Goal: Check status

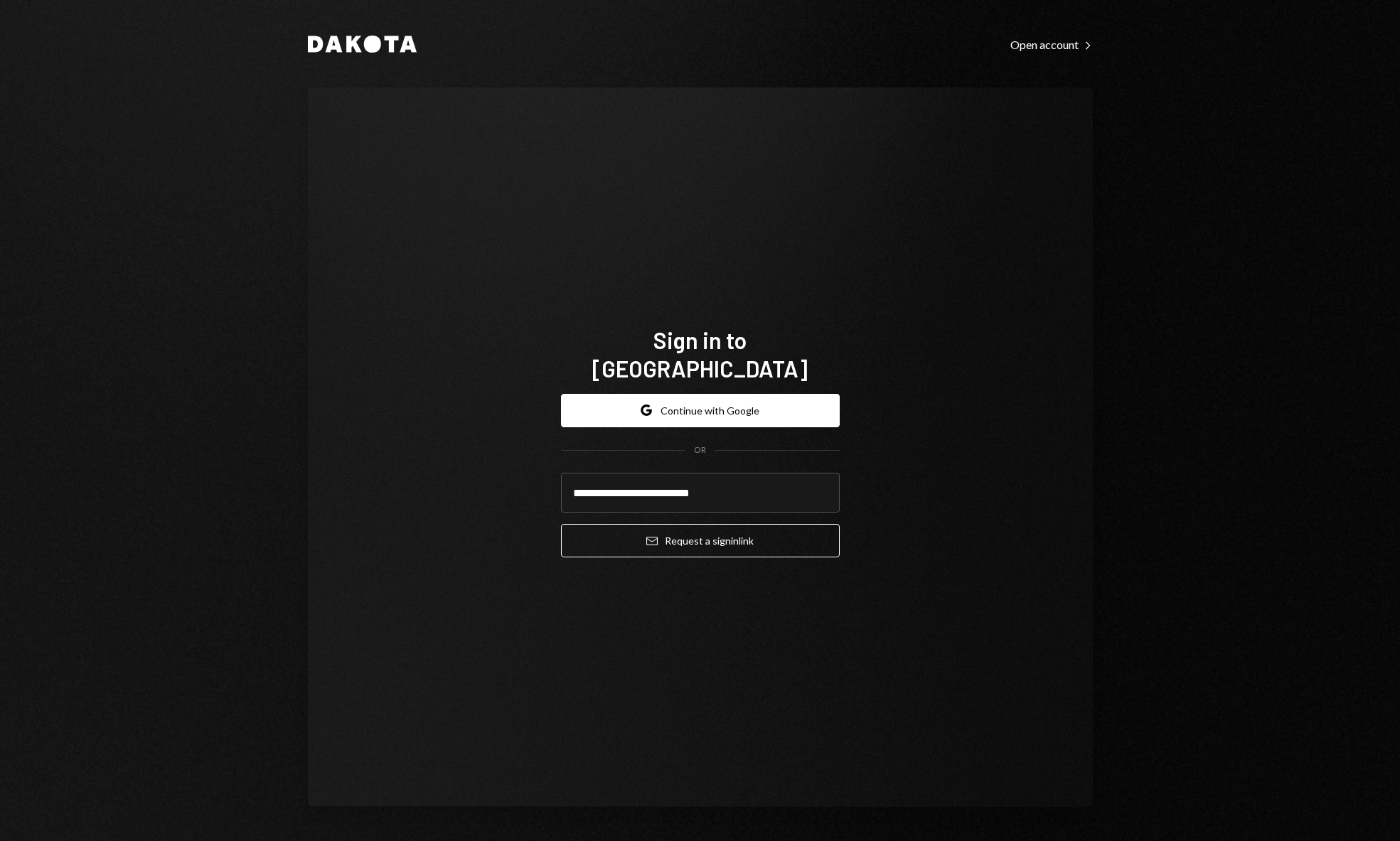
type input "**********"
click at [933, 459] on div "**********" at bounding box center [700, 447] width 785 height 719
click at [788, 525] on button "Email Request a sign in link" at bounding box center [700, 541] width 279 height 33
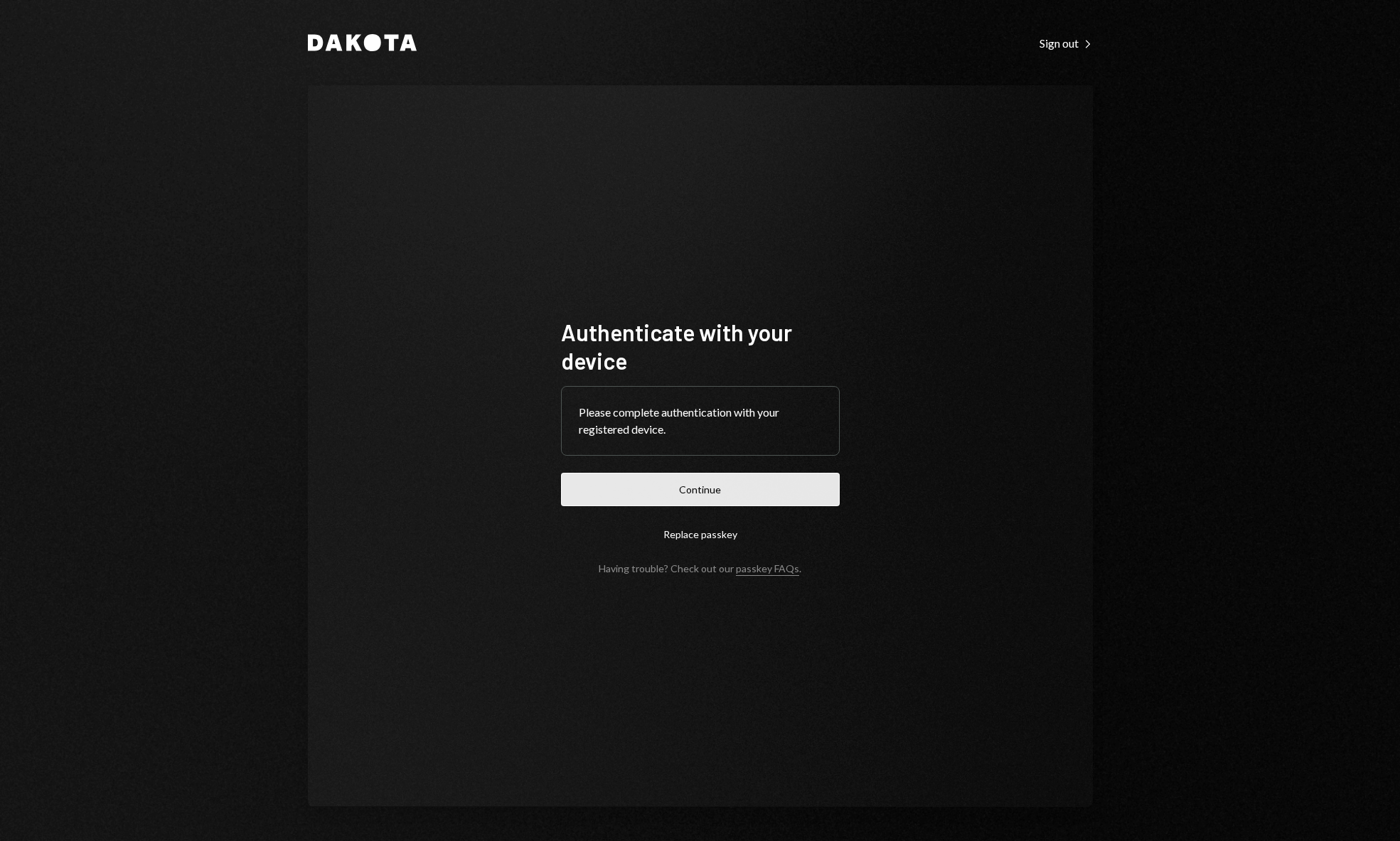
click at [737, 489] on button "Continue" at bounding box center [700, 489] width 279 height 33
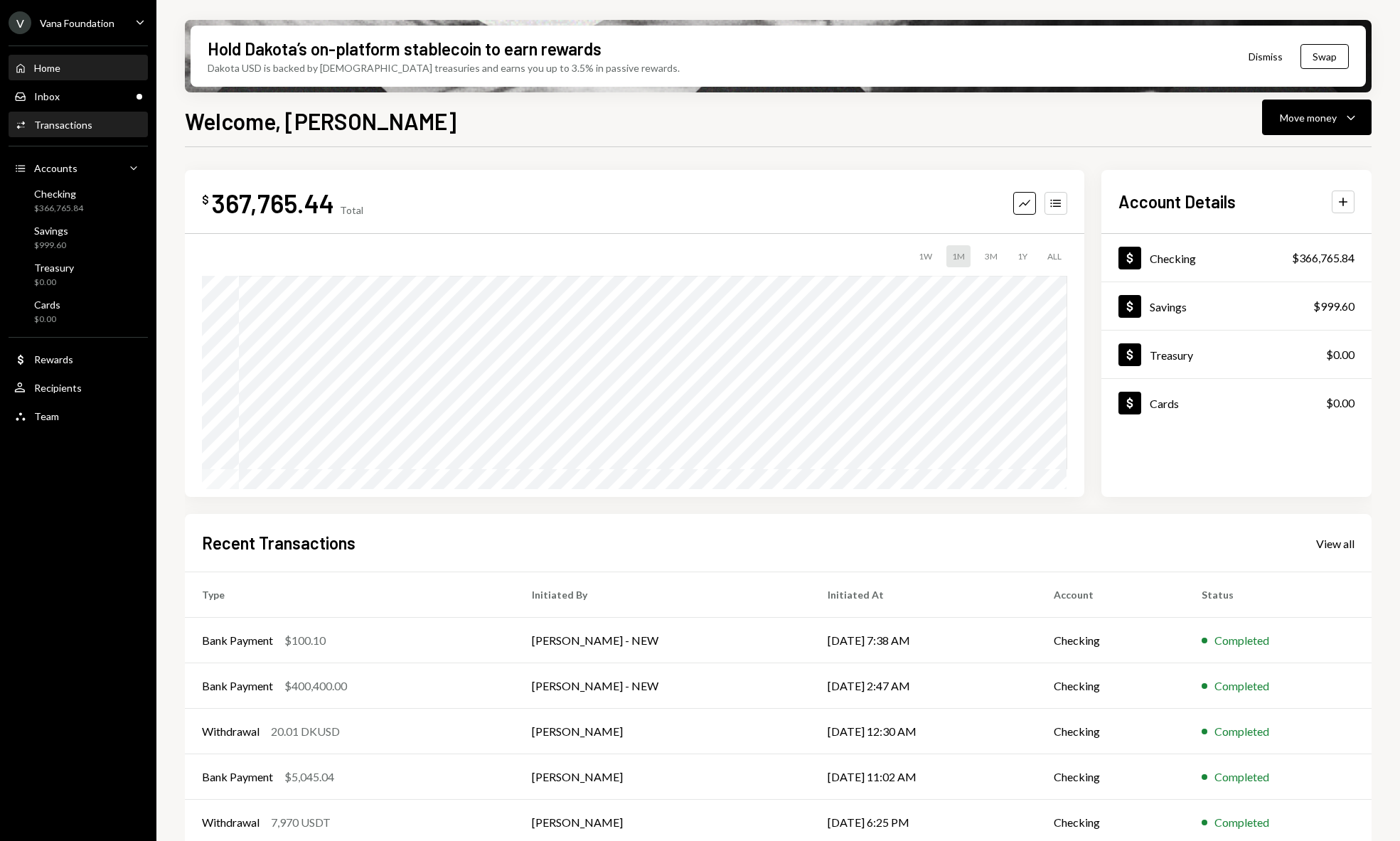
click at [96, 126] on div "Activities Transactions" at bounding box center [79, 125] width 128 height 13
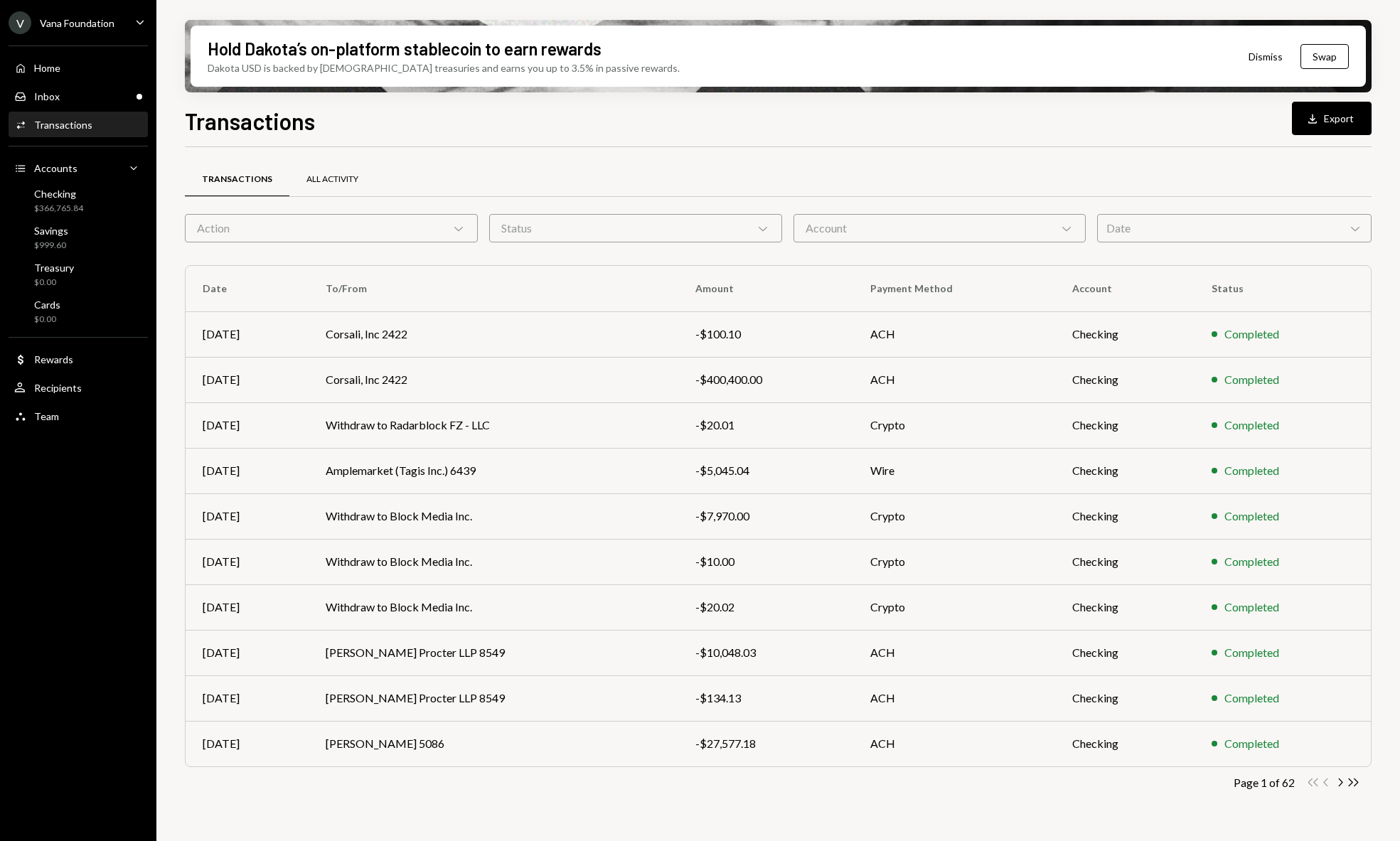
click at [324, 181] on div "All Activity" at bounding box center [332, 179] width 52 height 12
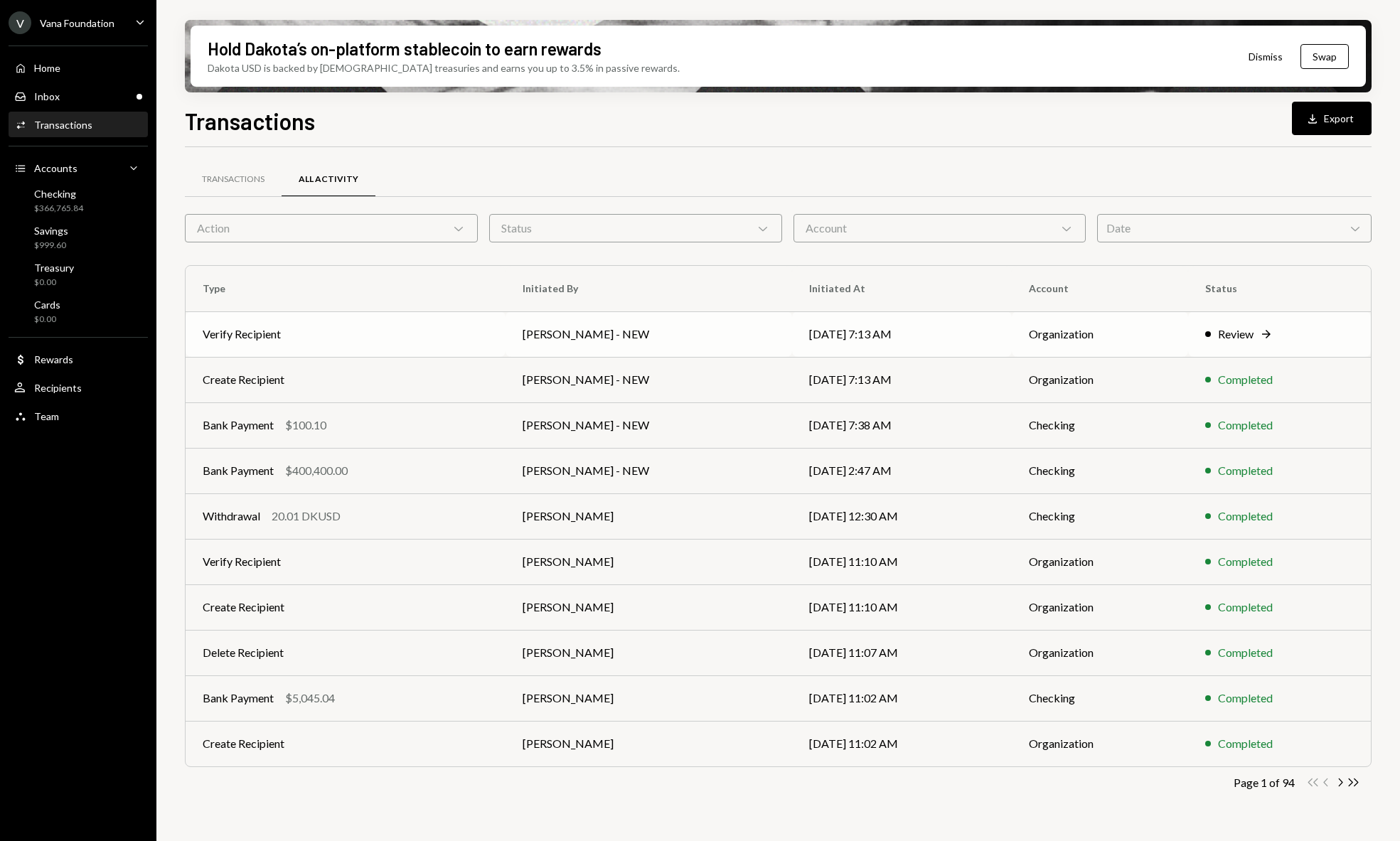
click at [1276, 322] on td "Review Right Arrow" at bounding box center [1279, 334] width 183 height 46
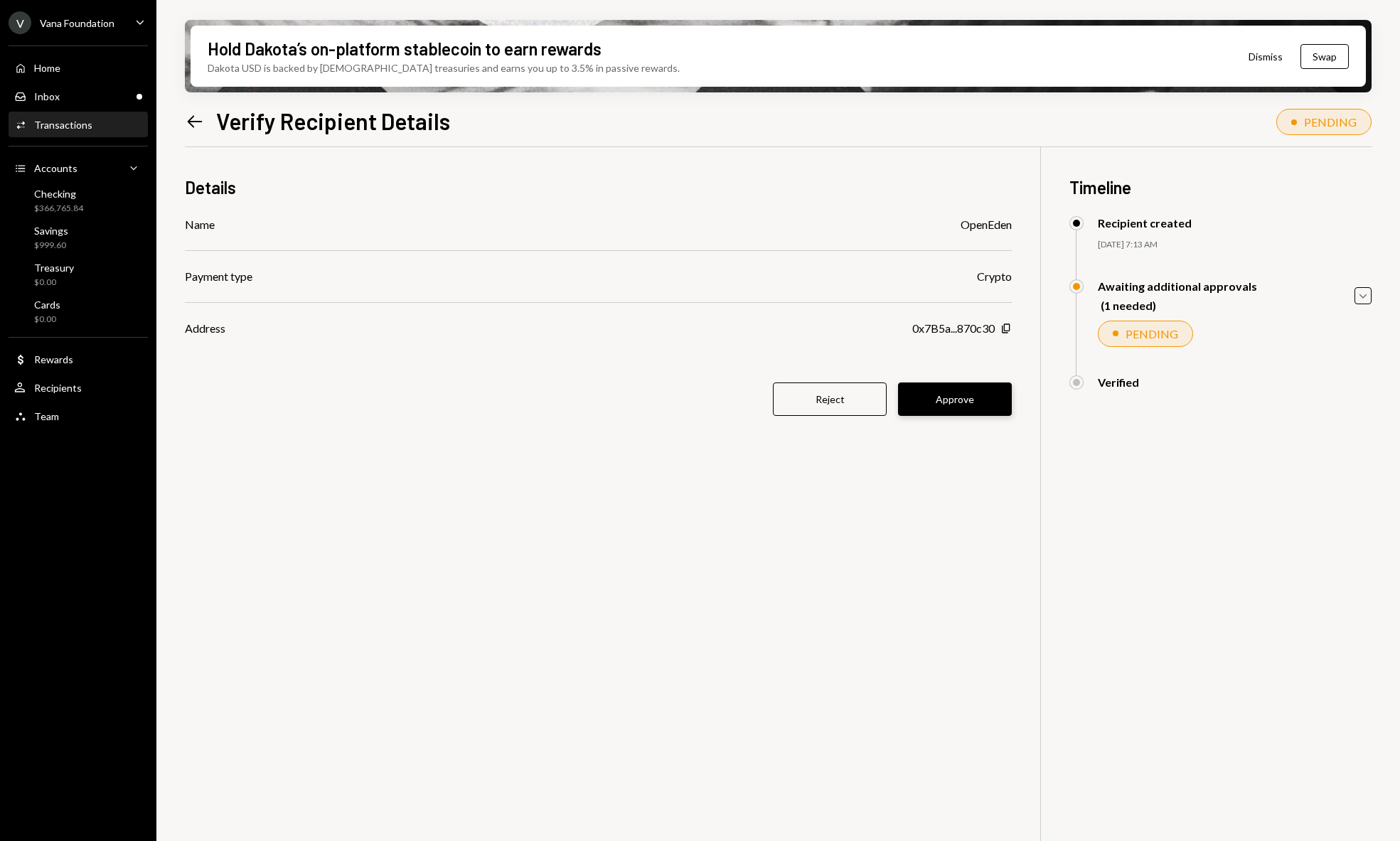
click at [999, 401] on button "Approve" at bounding box center [954, 399] width 114 height 33
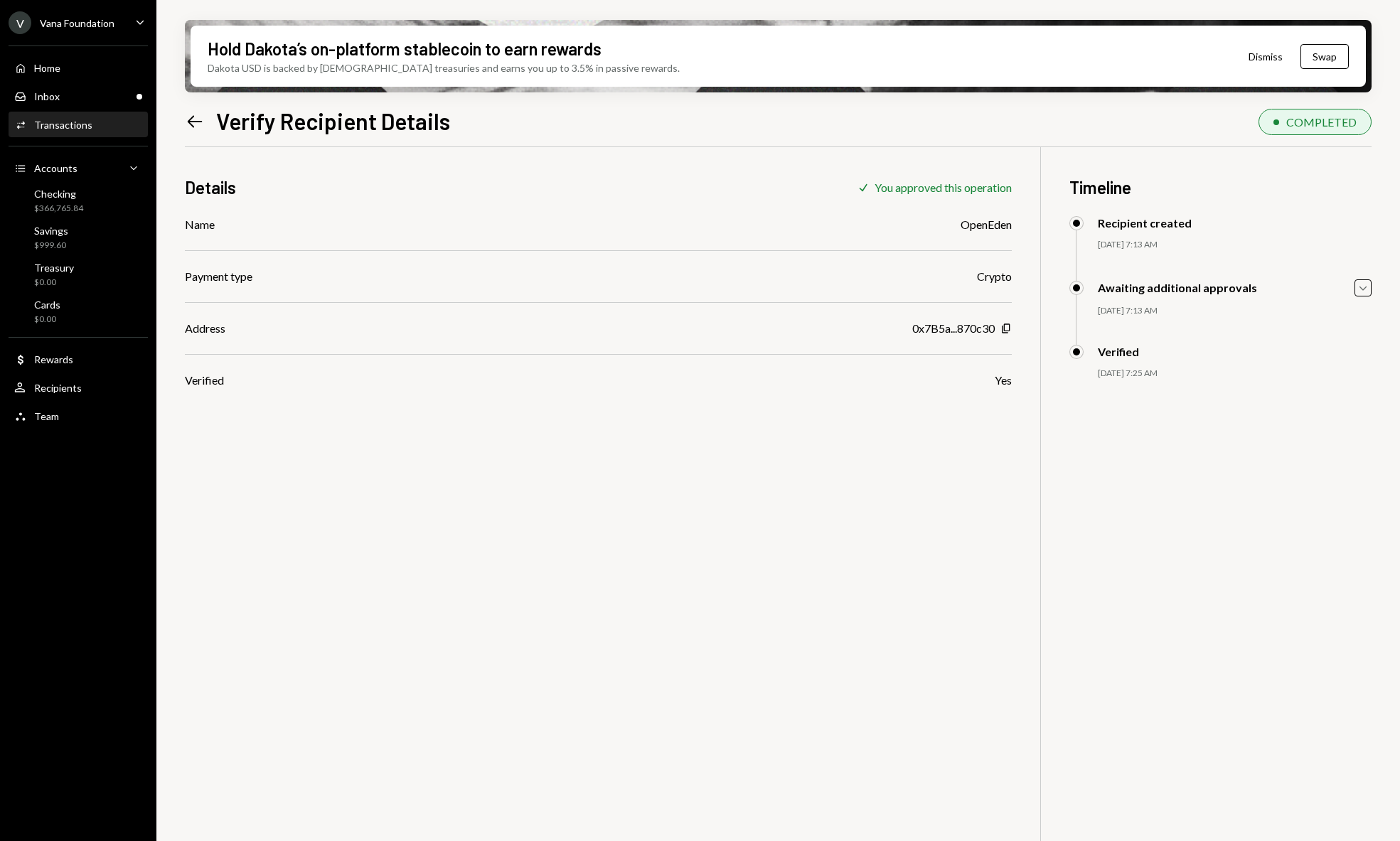
drag, startPoint x: 182, startPoint y: 136, endPoint x: 189, endPoint y: 130, distance: 9.2
click at [182, 136] on div "Hold Dakota’s on-platform stablecoin to earn rewards Dakota USD is backed by U.…" at bounding box center [778, 420] width 1243 height 841
click at [193, 125] on icon "Left Arrow" at bounding box center [194, 121] width 20 height 20
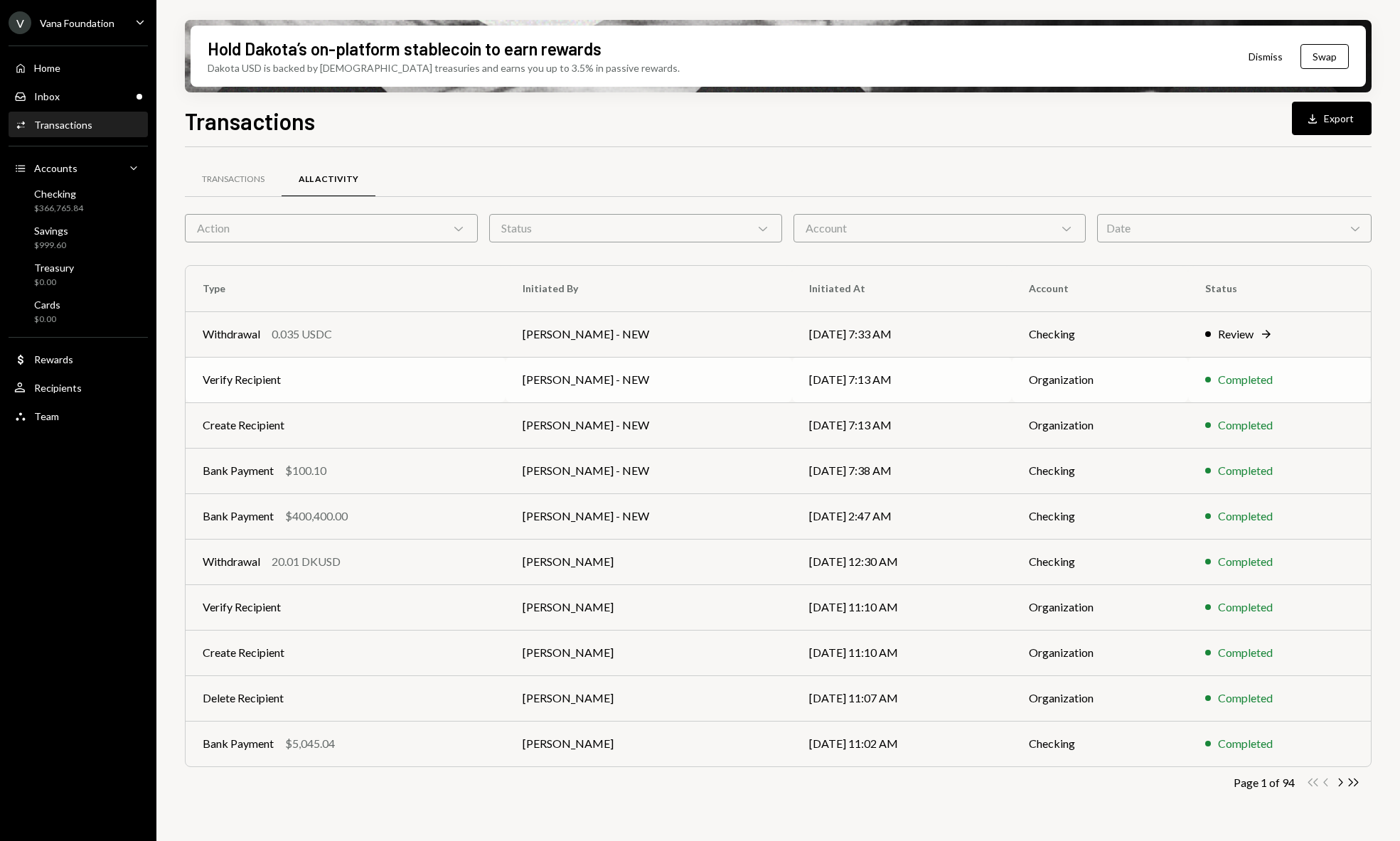
click at [1312, 366] on td "Completed" at bounding box center [1279, 379] width 183 height 46
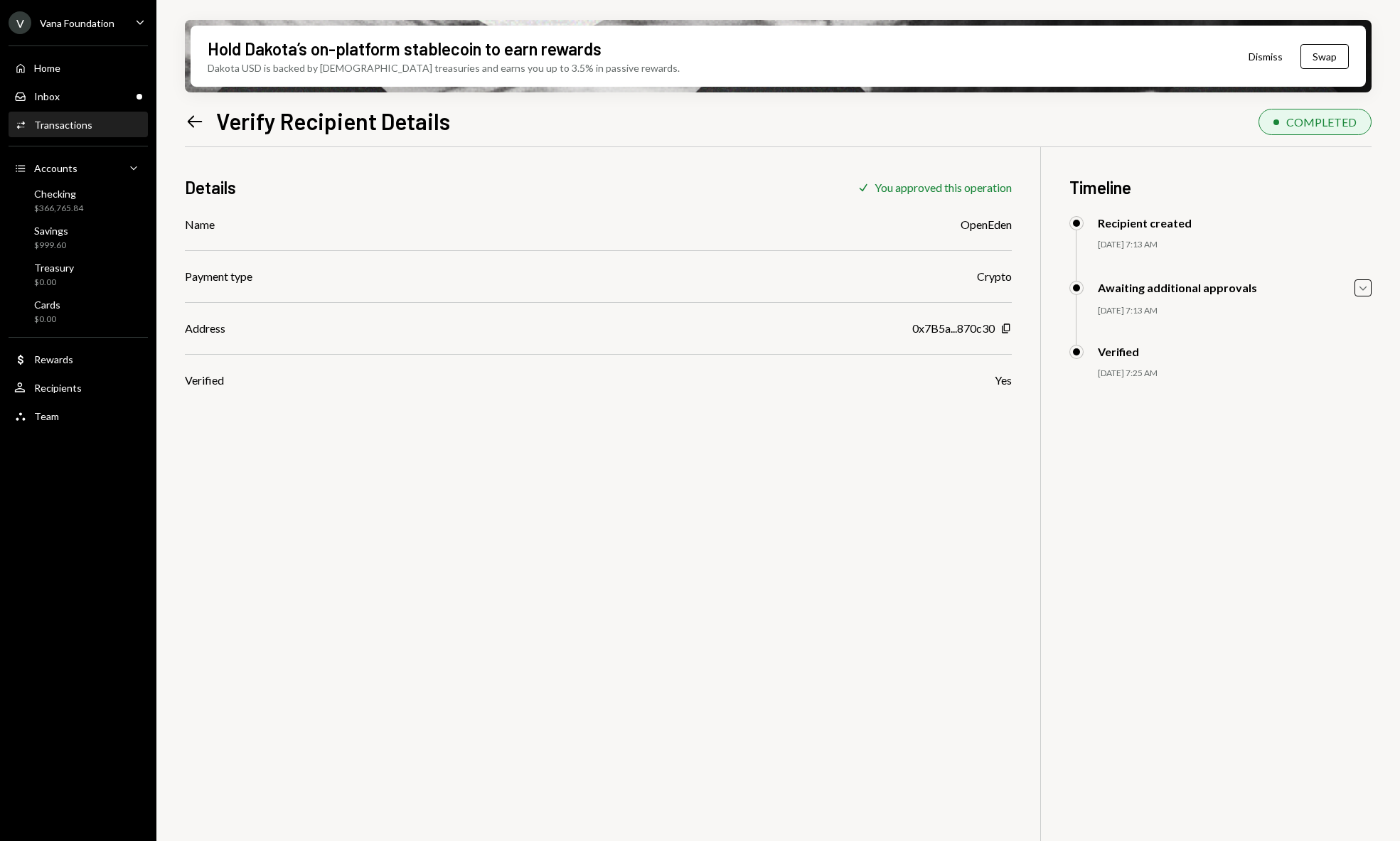
click at [200, 115] on icon "Left Arrow" at bounding box center [194, 121] width 20 height 20
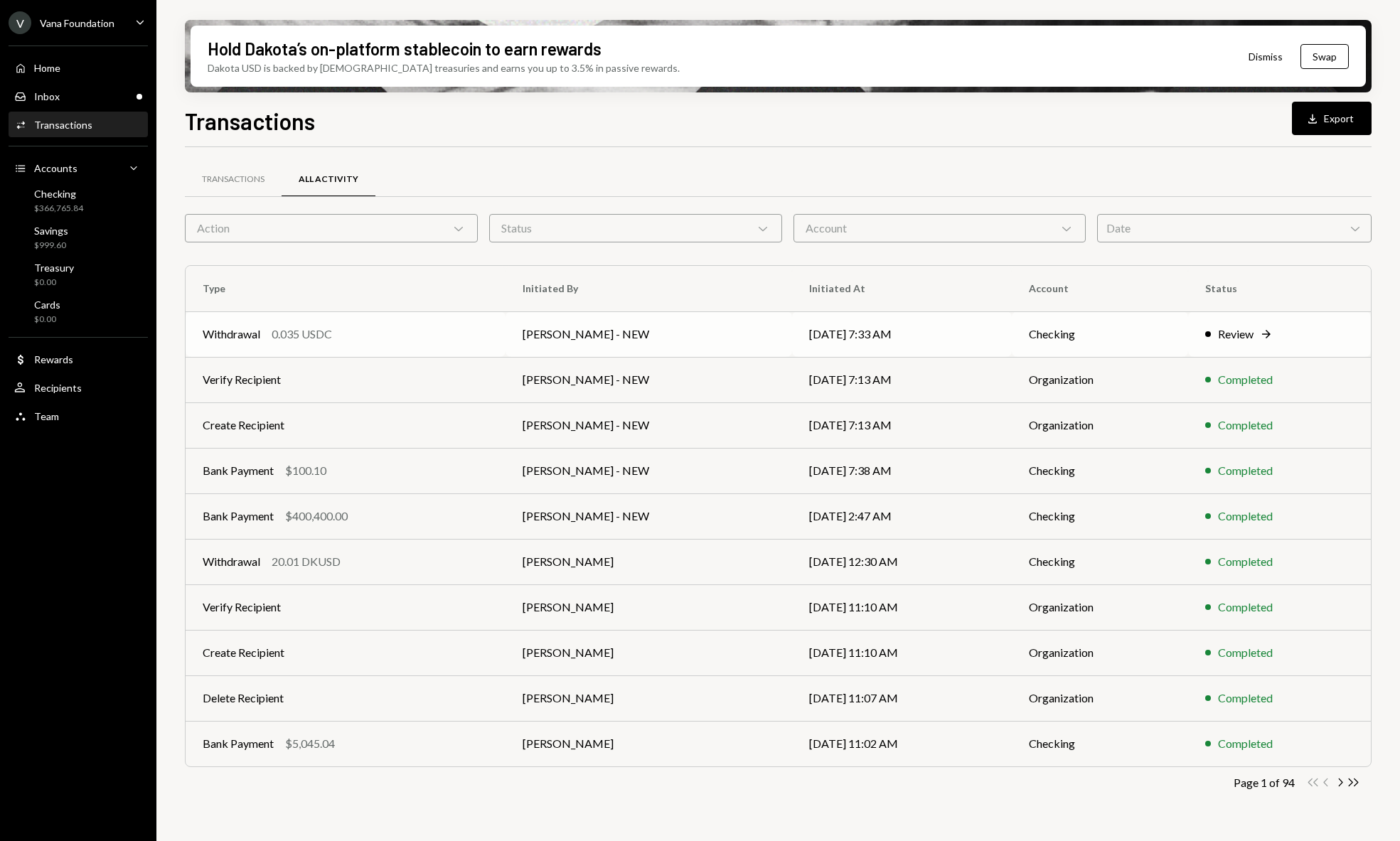
click at [1278, 318] on td "Review Right Arrow" at bounding box center [1279, 334] width 183 height 46
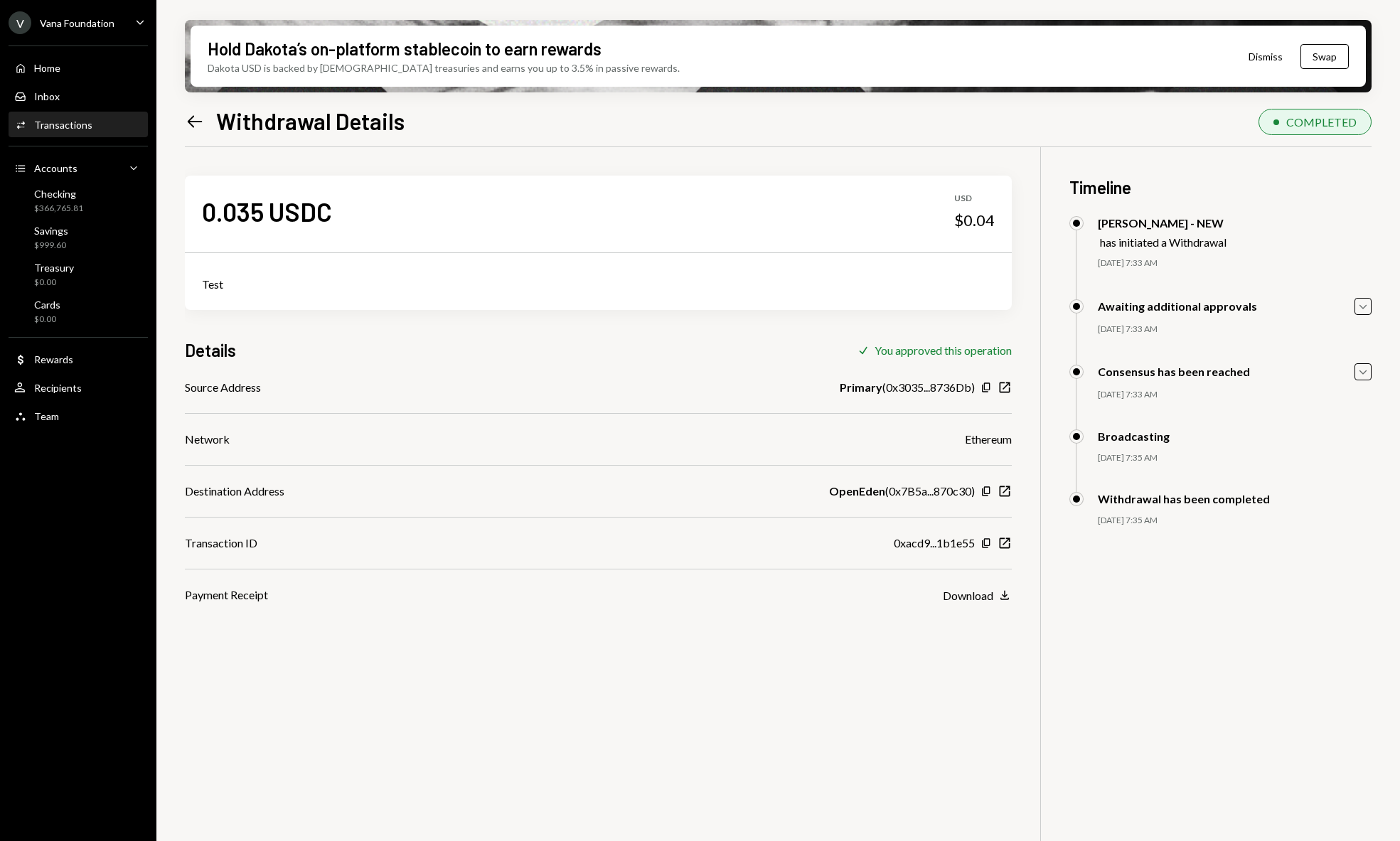
click at [213, 114] on div "Left Arrow Withdrawal Details" at bounding box center [295, 120] width 220 height 28
click at [197, 127] on icon "Left Arrow" at bounding box center [194, 121] width 20 height 20
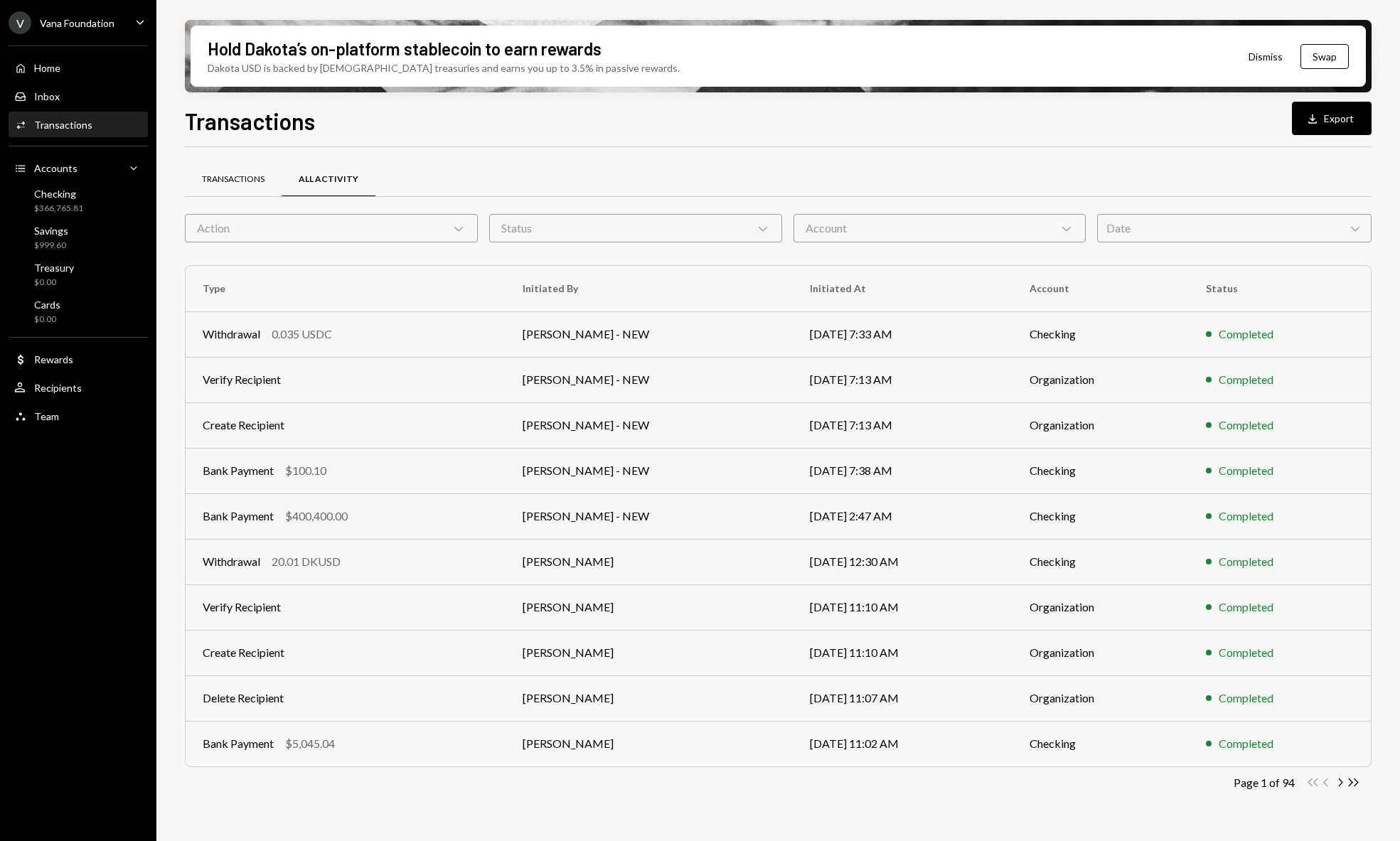
click at [240, 178] on div "Transactions" at bounding box center [233, 179] width 63 height 12
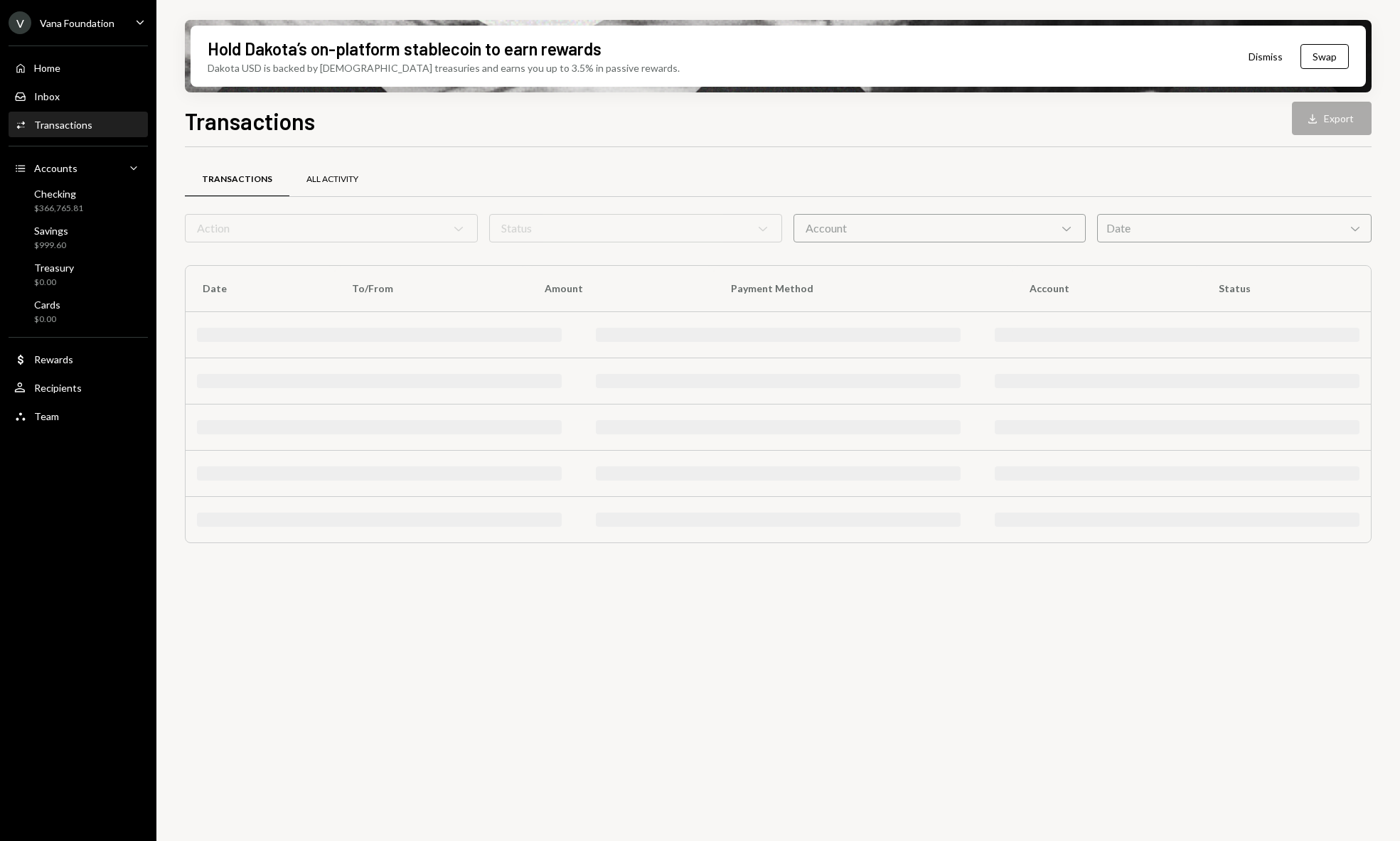
click at [312, 180] on div "All Activity" at bounding box center [332, 179] width 52 height 12
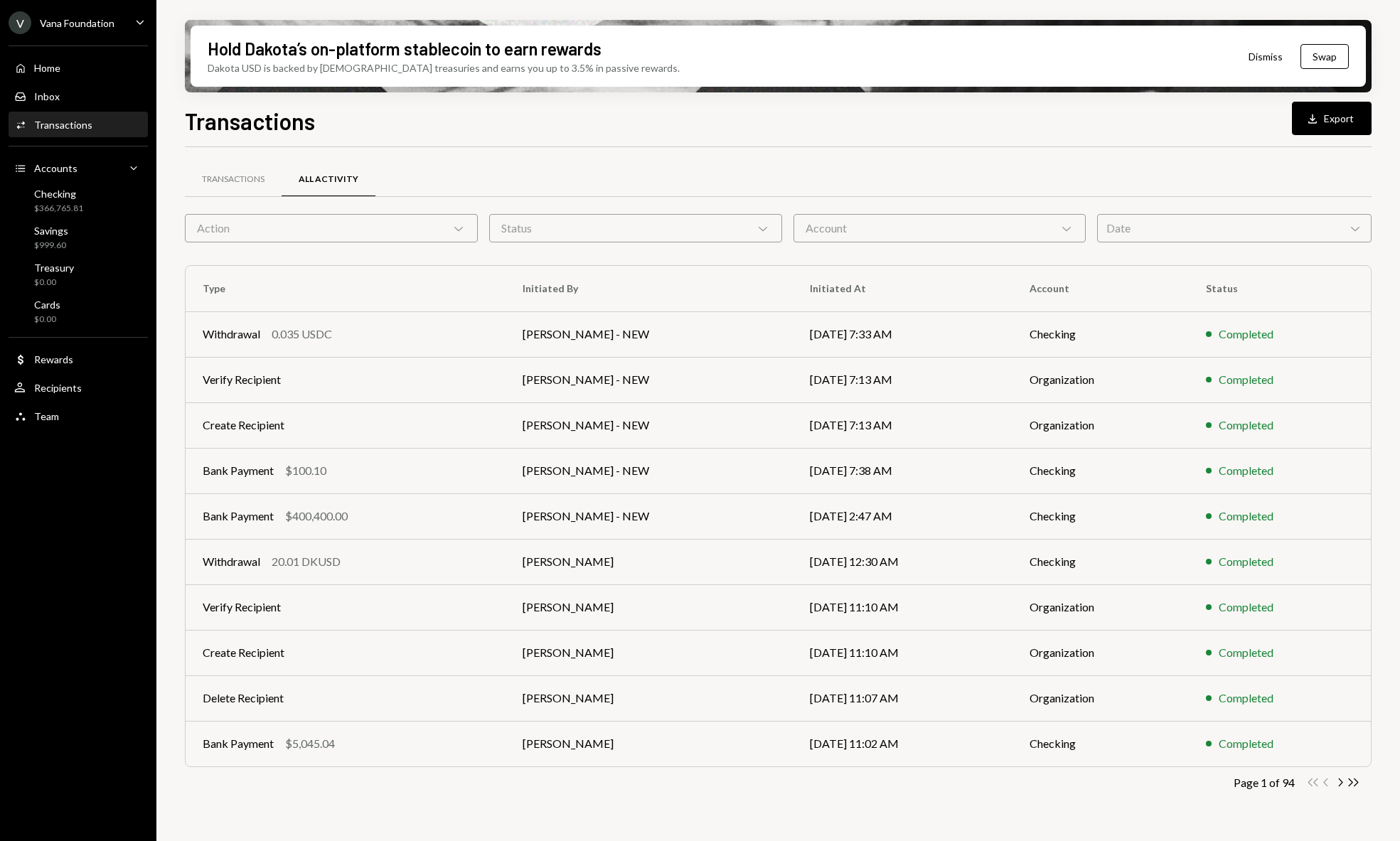
click at [340, 177] on div "All Activity" at bounding box center [328, 179] width 60 height 12
